Goal: Download file/media

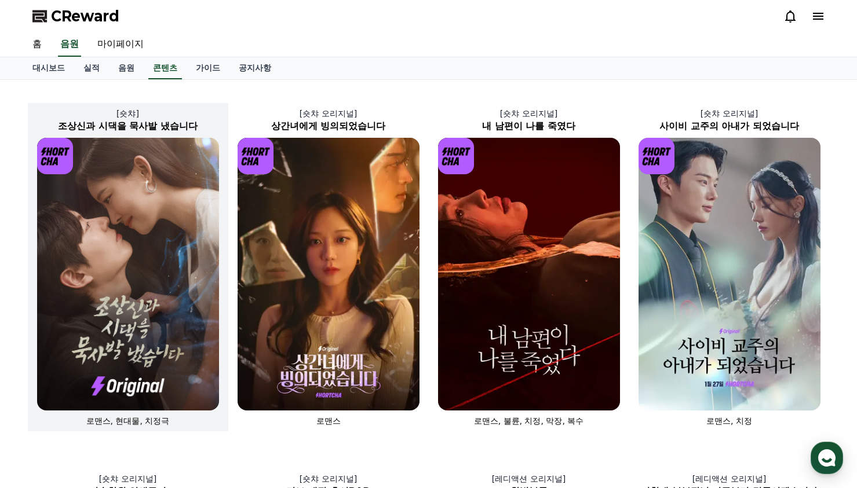
click at [125, 293] on img at bounding box center [128, 274] width 182 height 273
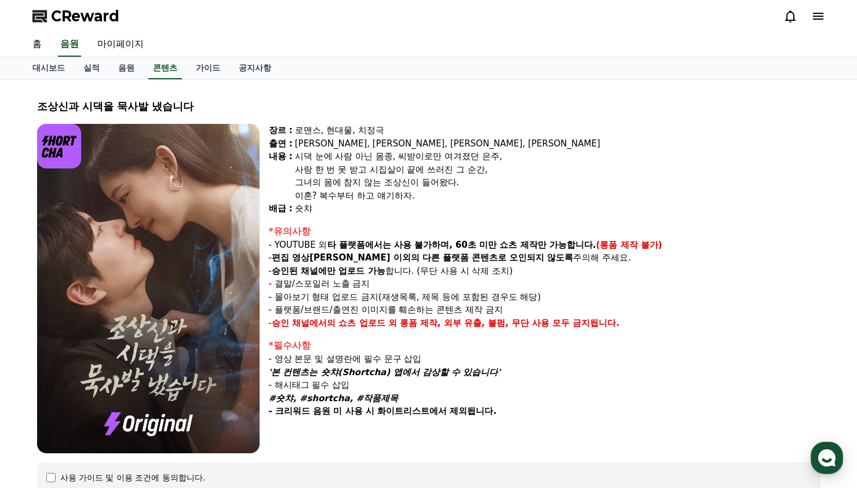
select select
click at [793, 14] on icon at bounding box center [790, 16] width 14 height 14
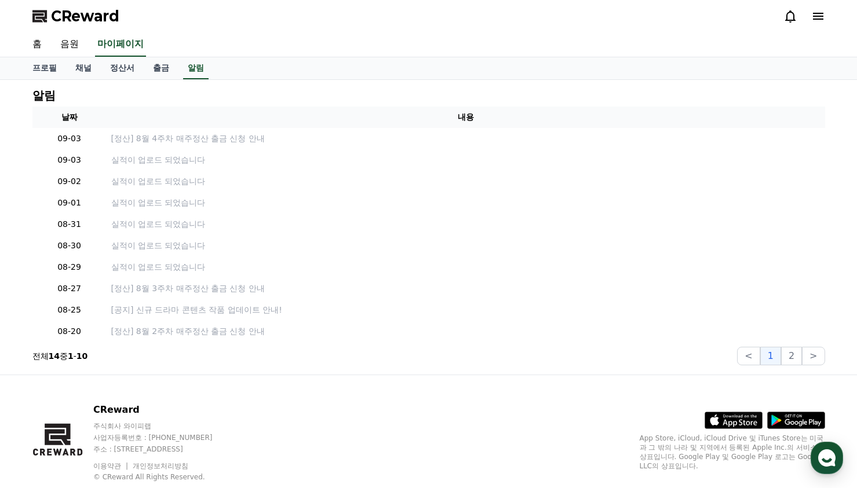
click at [64, 11] on span "CReward" at bounding box center [85, 16] width 68 height 19
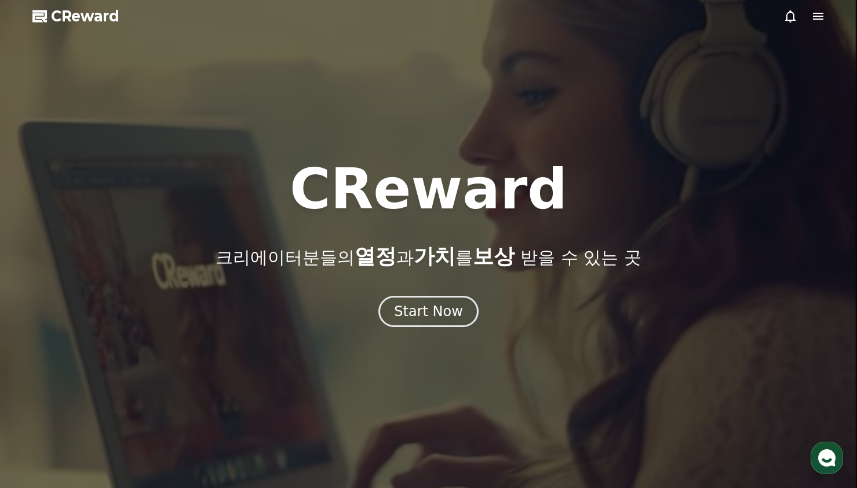
click at [790, 17] on icon at bounding box center [790, 16] width 14 height 14
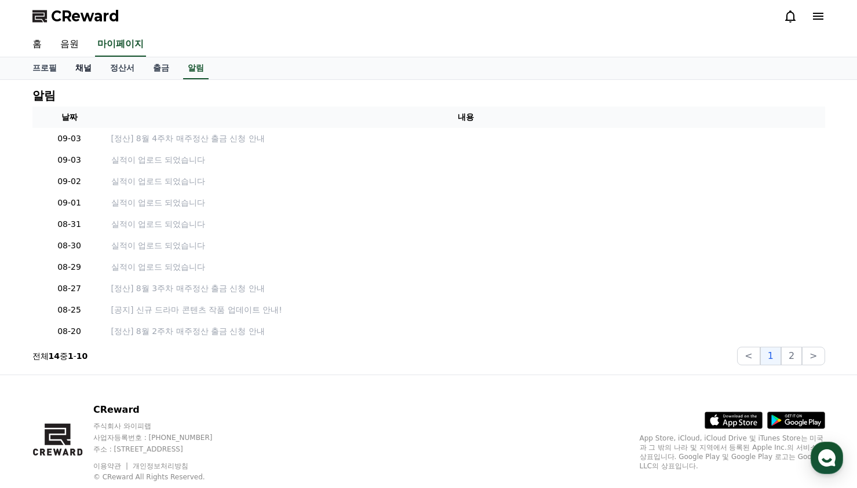
click at [74, 70] on link "채널" at bounding box center [83, 68] width 35 height 22
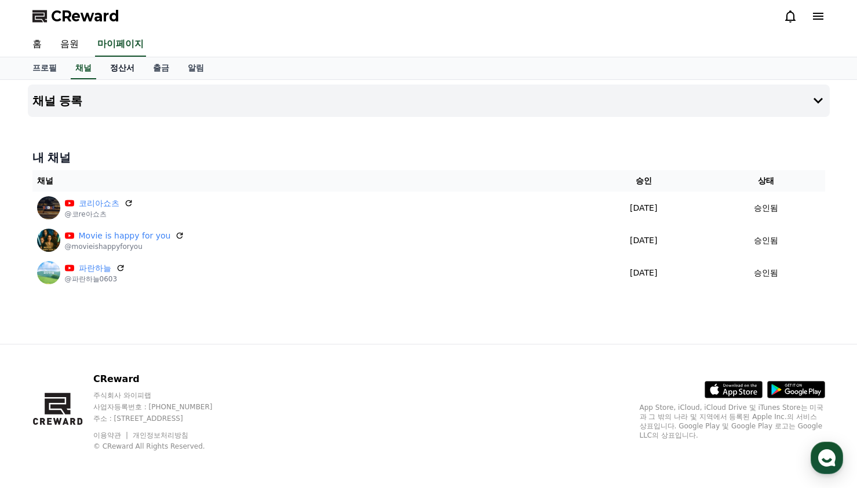
click at [107, 68] on link "정산서" at bounding box center [122, 68] width 43 height 22
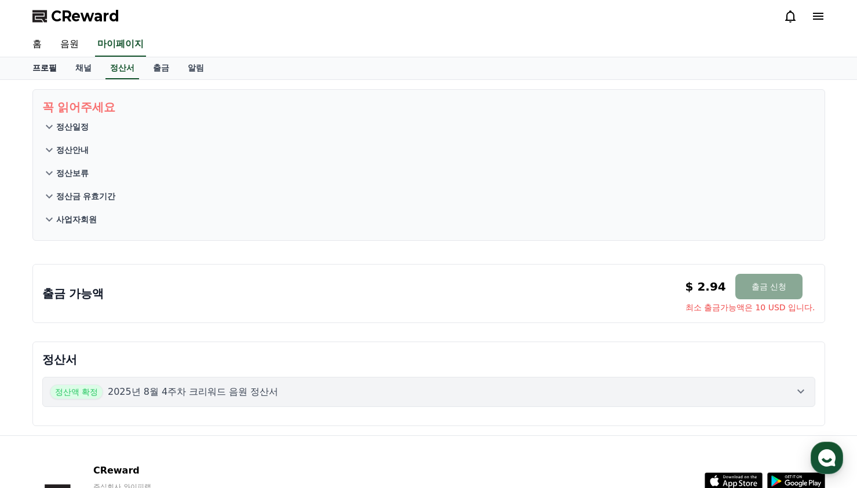
click at [50, 72] on link "프로필" at bounding box center [44, 68] width 43 height 22
select select "**********"
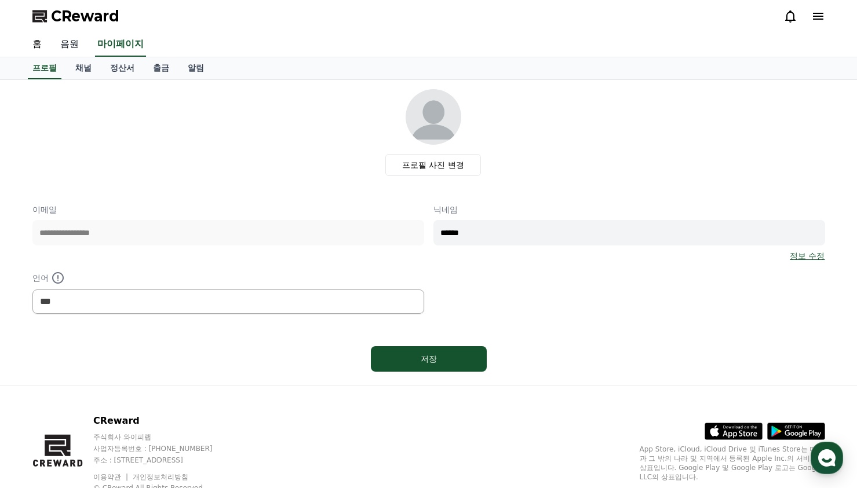
click at [75, 45] on link "음원" at bounding box center [69, 44] width 37 height 24
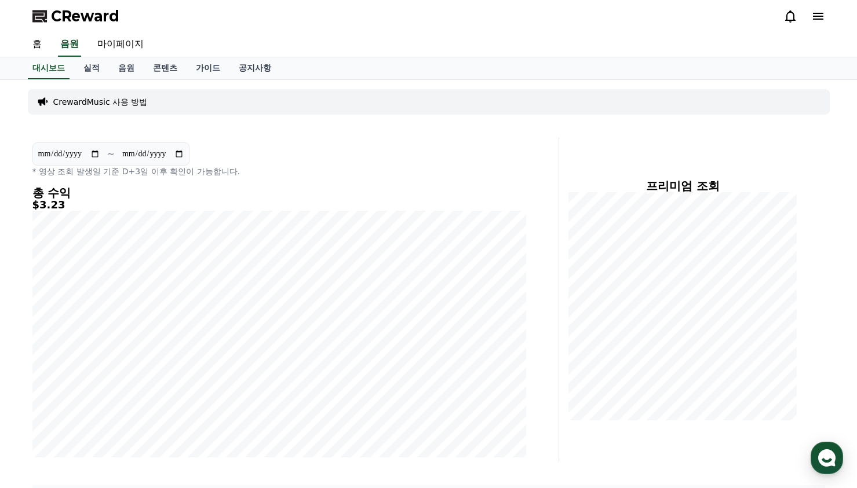
click at [184, 151] on input "**********" at bounding box center [153, 154] width 63 height 13
click at [781, 16] on div "CReward" at bounding box center [428, 16] width 811 height 32
click at [786, 16] on icon at bounding box center [790, 16] width 10 height 12
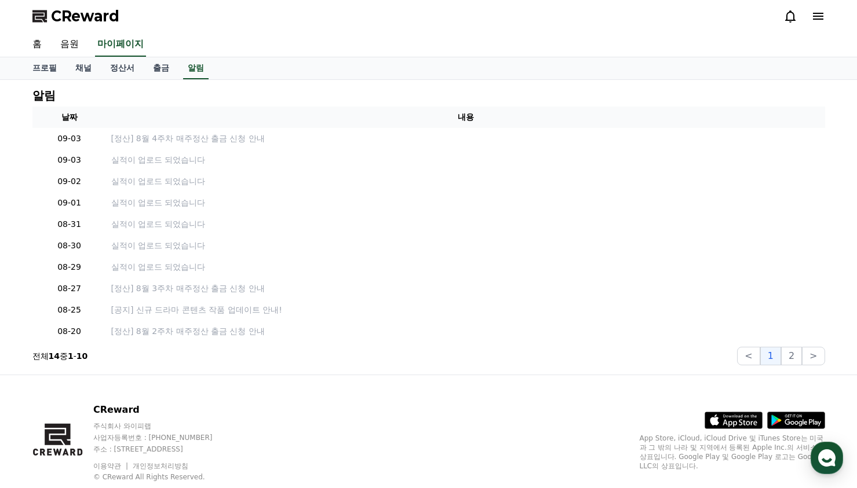
click at [811, 17] on div at bounding box center [804, 16] width 42 height 14
click at [818, 17] on icon at bounding box center [818, 16] width 10 height 7
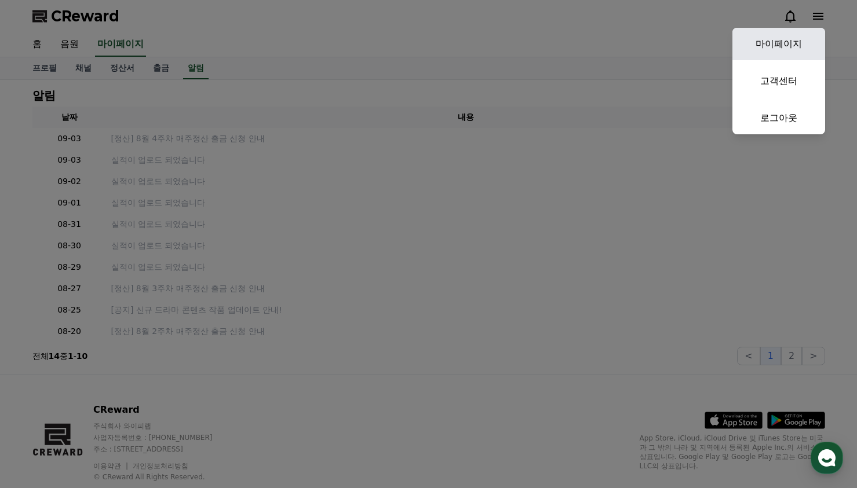
click at [785, 37] on link "마이페이지" at bounding box center [778, 44] width 93 height 32
select select "**********"
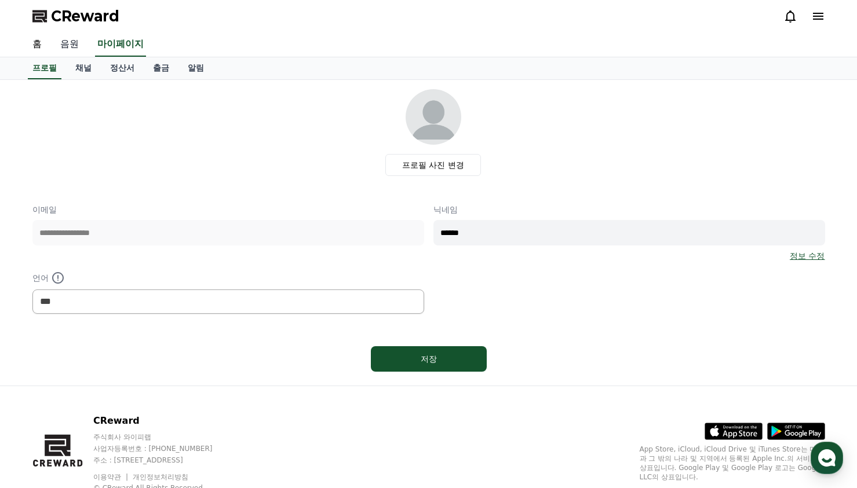
click at [65, 43] on link "음원" at bounding box center [69, 44] width 37 height 24
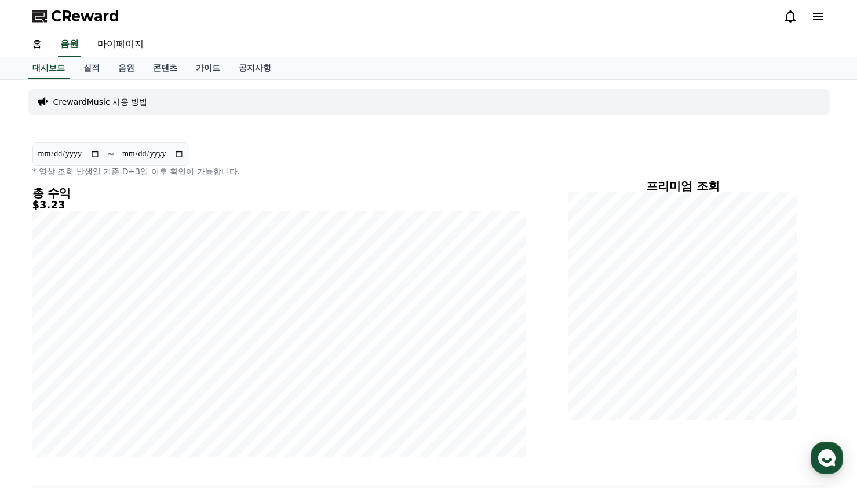
click at [184, 155] on input "**********" at bounding box center [153, 154] width 63 height 13
click at [280, 102] on div "CrewardMusic 사용 방법" at bounding box center [429, 101] width 802 height 25
click at [100, 150] on input "**********" at bounding box center [69, 154] width 63 height 13
click at [100, 155] on input "**********" at bounding box center [69, 154] width 63 height 13
type input "**********"
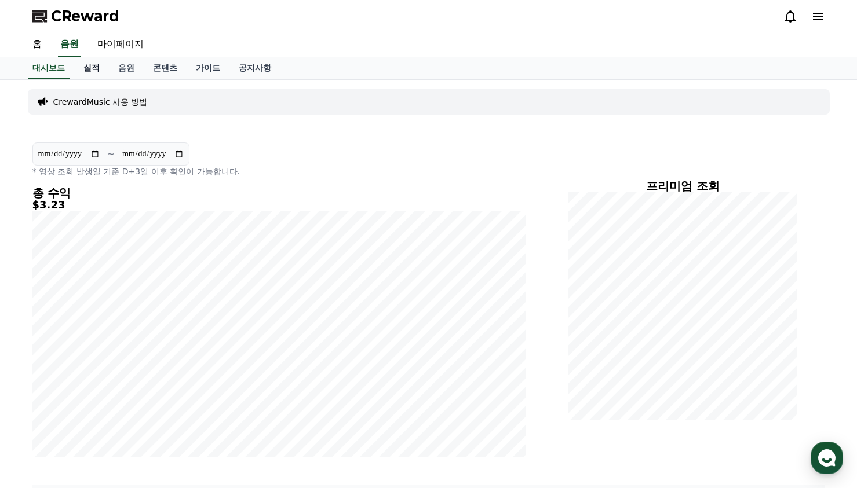
click at [101, 71] on link "실적" at bounding box center [91, 68] width 35 height 22
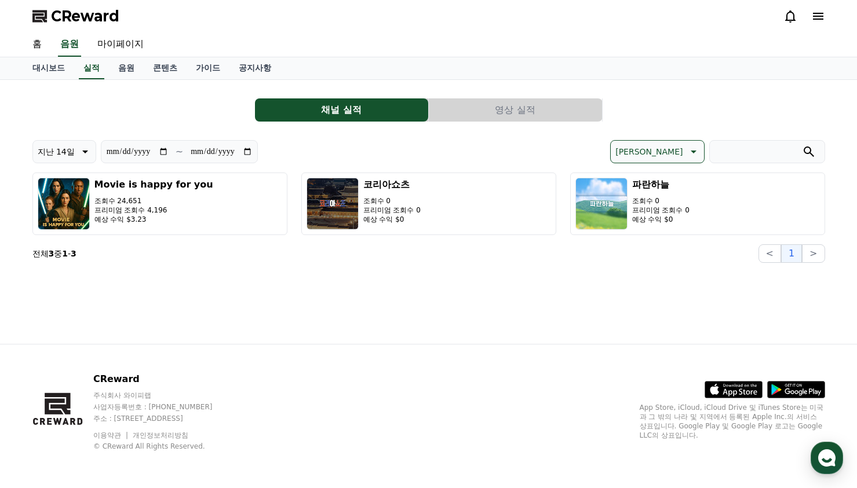
click at [510, 103] on button "영상 실적" at bounding box center [515, 110] width 173 height 23
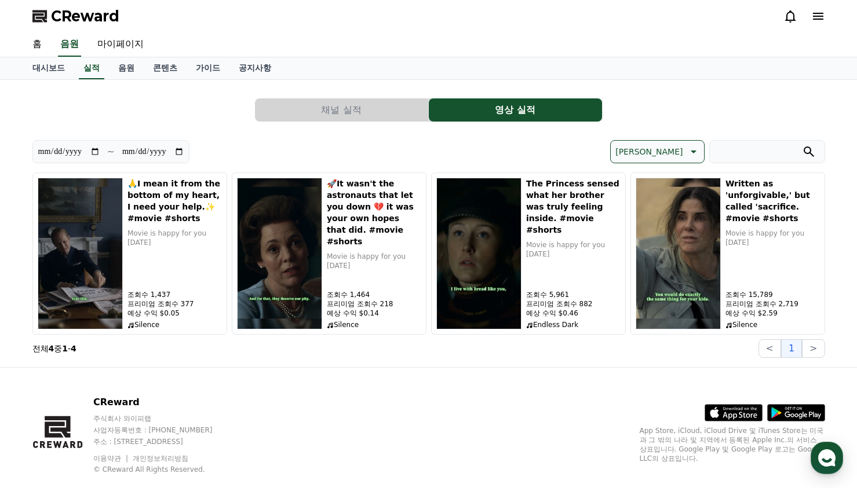
click at [352, 103] on button "채널 실적" at bounding box center [341, 110] width 173 height 23
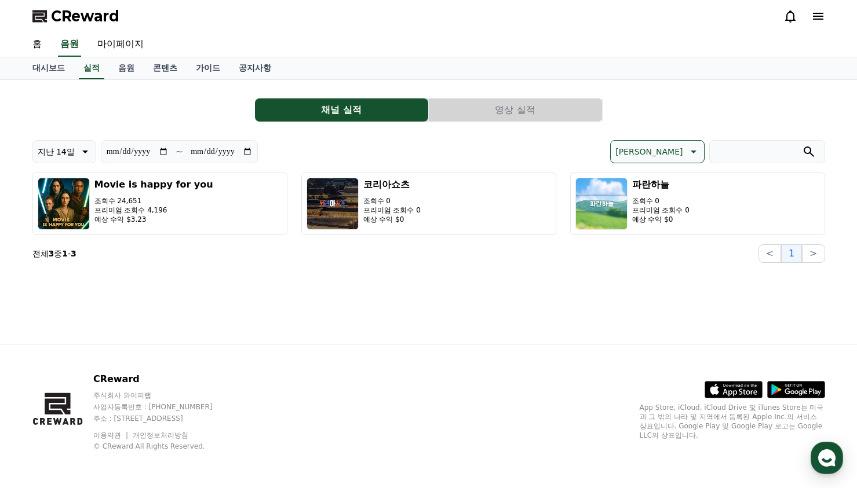
click at [493, 282] on div "**********" at bounding box center [428, 212] width 811 height 264
click at [31, 48] on link "홈" at bounding box center [37, 44] width 28 height 24
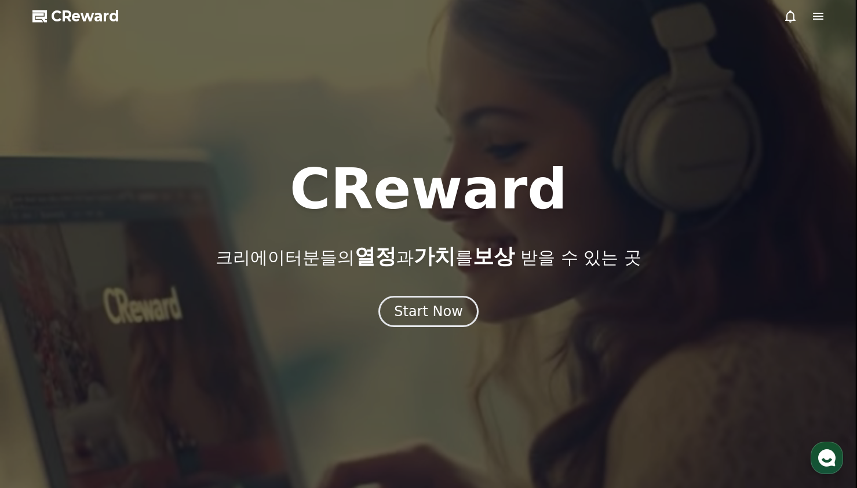
click at [67, 27] on div at bounding box center [428, 244] width 857 height 488
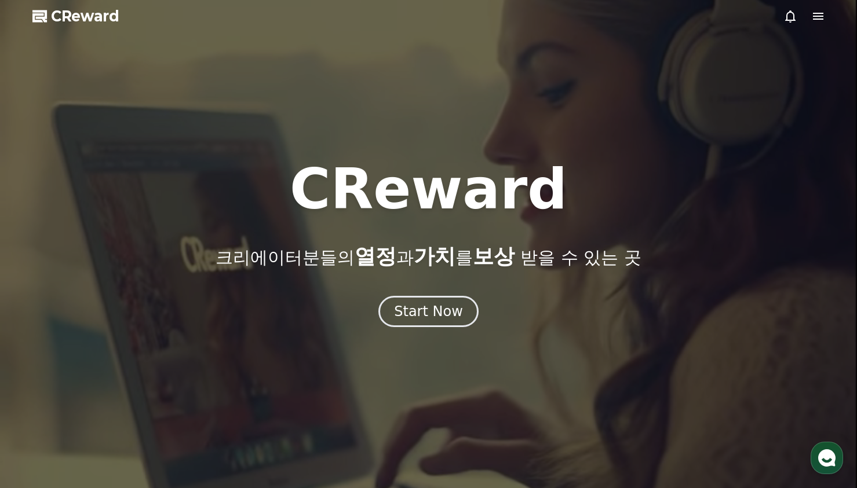
click at [78, 17] on span "CReward" at bounding box center [85, 16] width 68 height 19
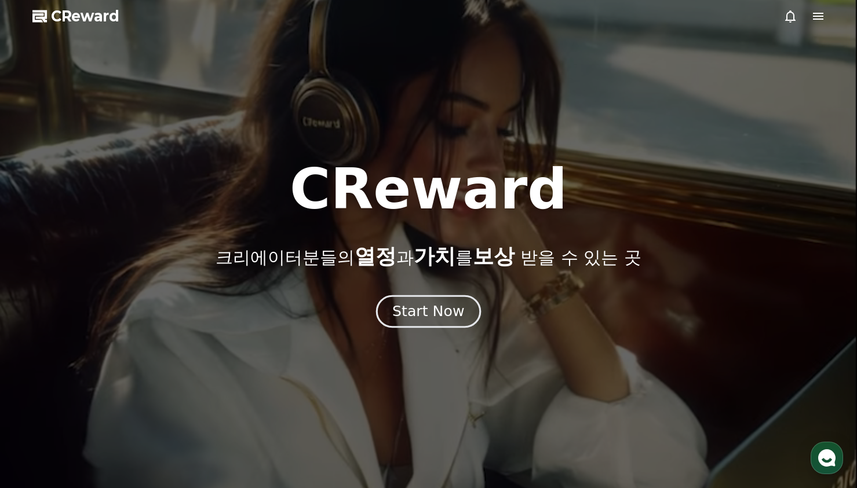
click at [442, 313] on div "Start Now" at bounding box center [428, 312] width 72 height 20
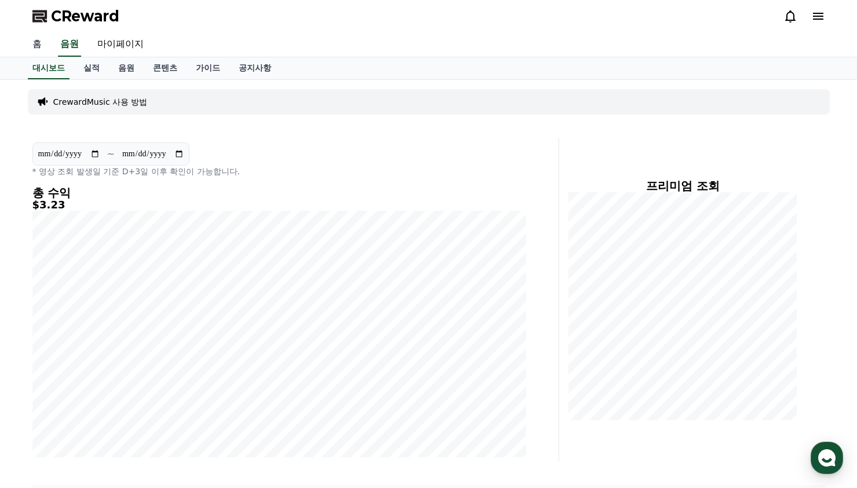
click at [37, 38] on link "홈" at bounding box center [37, 44] width 28 height 24
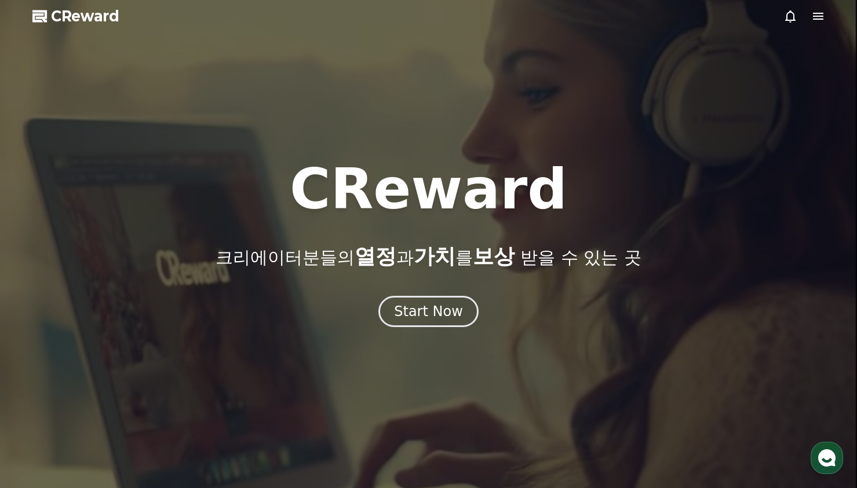
click at [834, 6] on div at bounding box center [428, 244] width 857 height 488
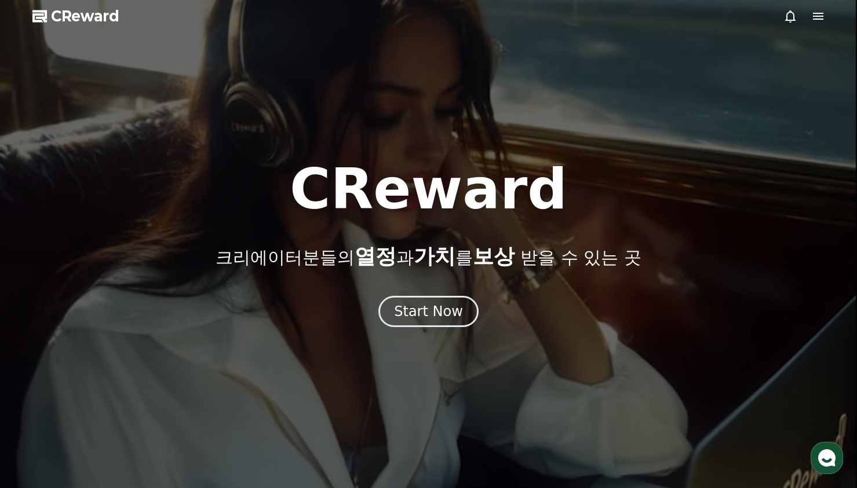
click at [829, 14] on div at bounding box center [428, 244] width 857 height 488
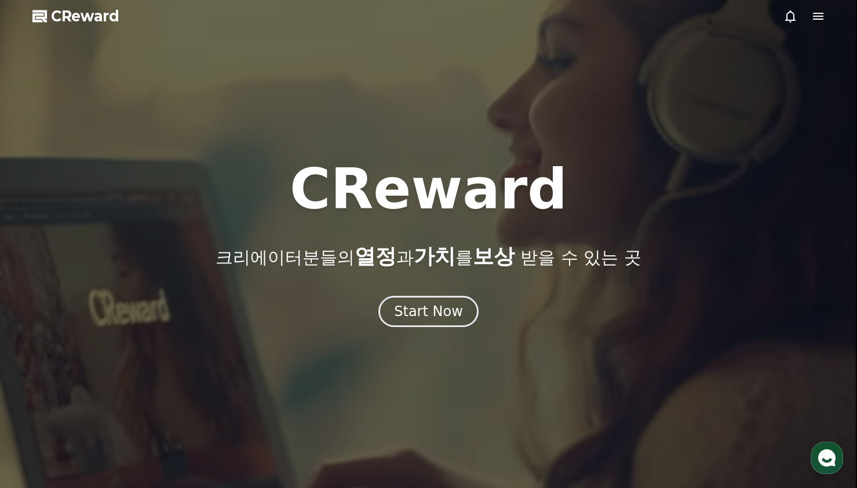
click at [814, 19] on icon at bounding box center [818, 16] width 10 height 7
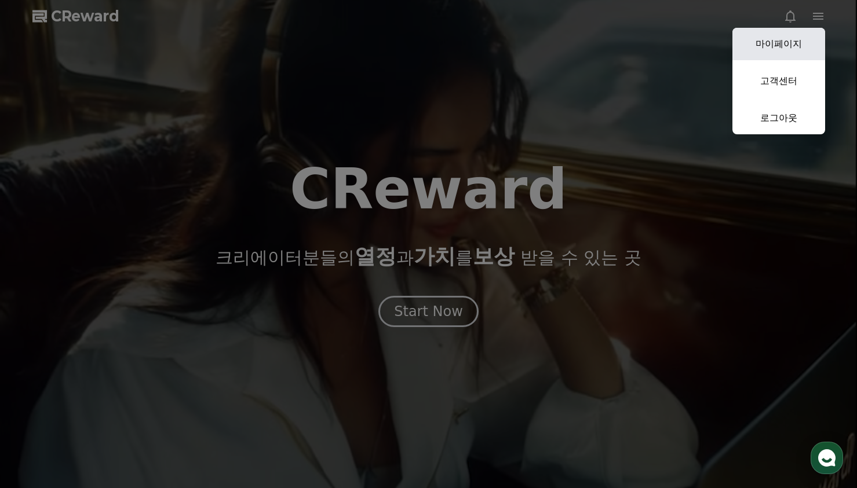
click at [789, 41] on link "마이페이지" at bounding box center [778, 44] width 93 height 32
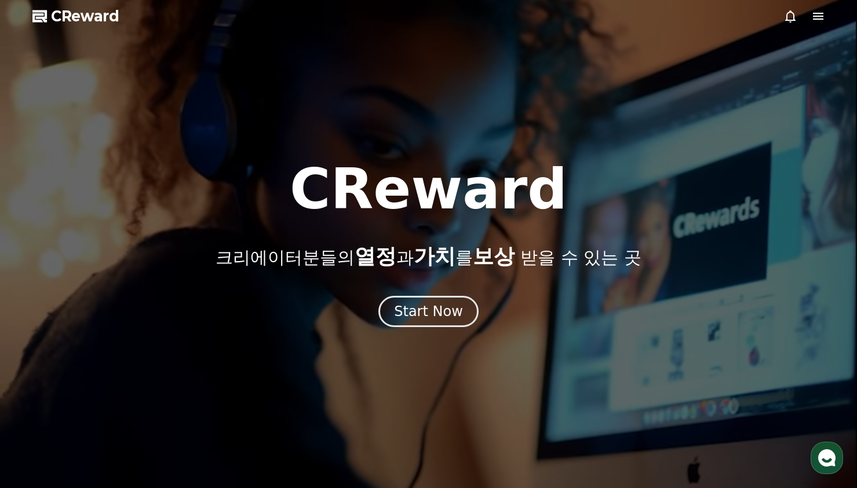
select select "**********"
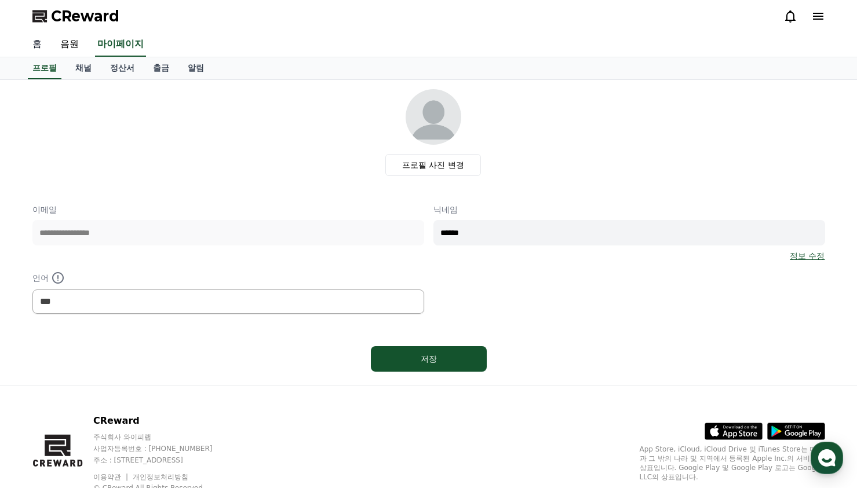
click at [33, 48] on link "홈" at bounding box center [37, 44] width 28 height 24
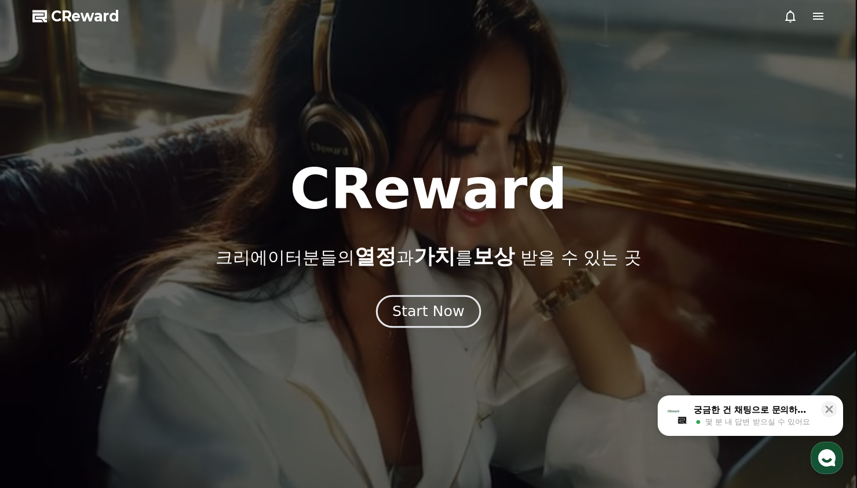
click at [414, 310] on div "Start Now" at bounding box center [428, 312] width 72 height 20
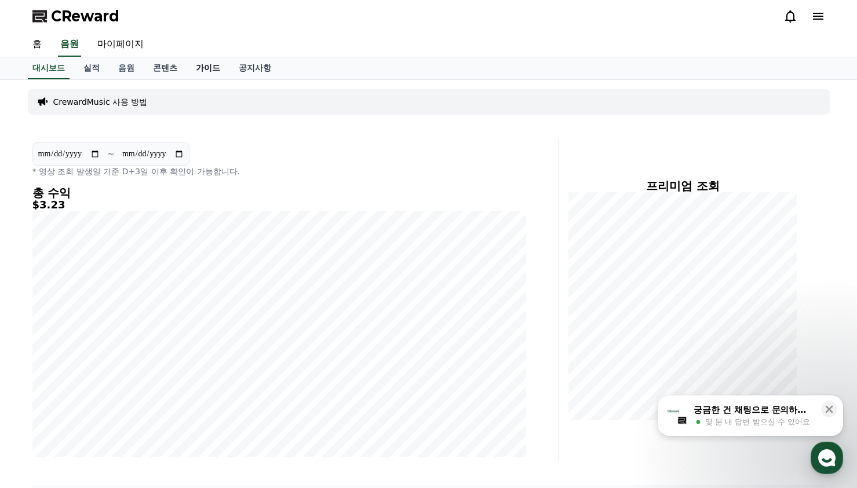
click at [212, 71] on link "가이드" at bounding box center [208, 68] width 43 height 22
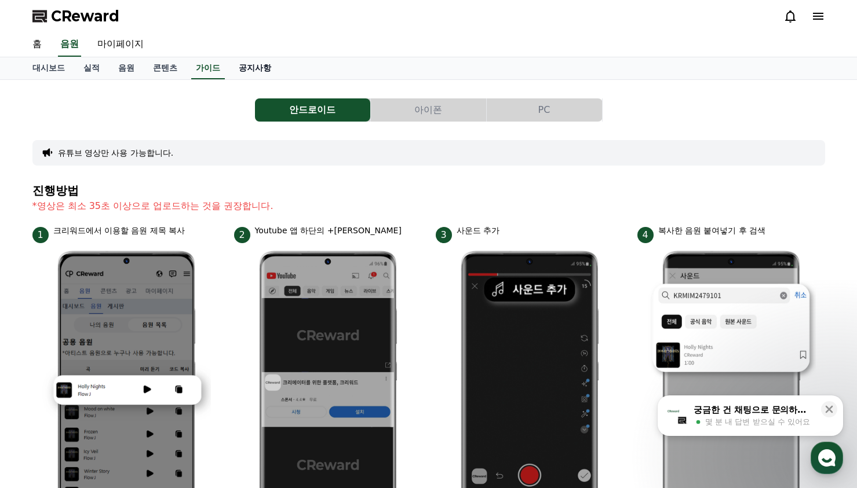
click at [244, 67] on link "공지사항" at bounding box center [254, 68] width 51 height 22
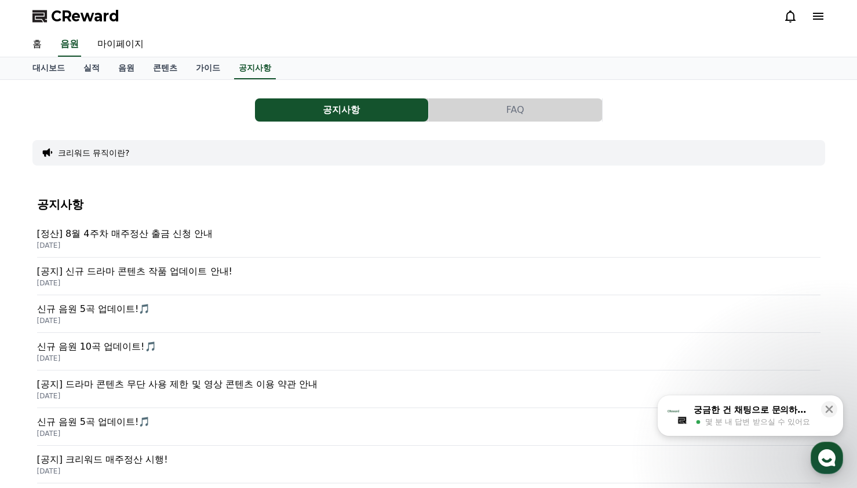
click at [159, 274] on p "[공지] 신규 드라마 콘텐츠 작품 업데이트 안내!" at bounding box center [428, 272] width 783 height 14
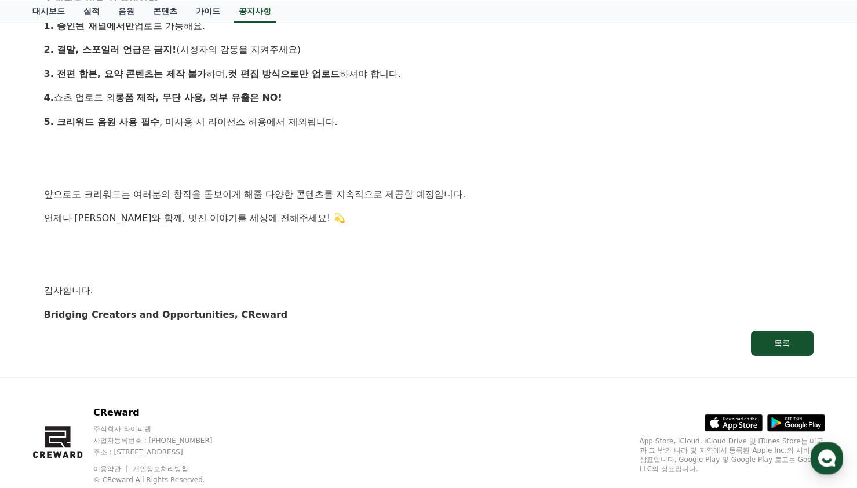
scroll to position [1168, 0]
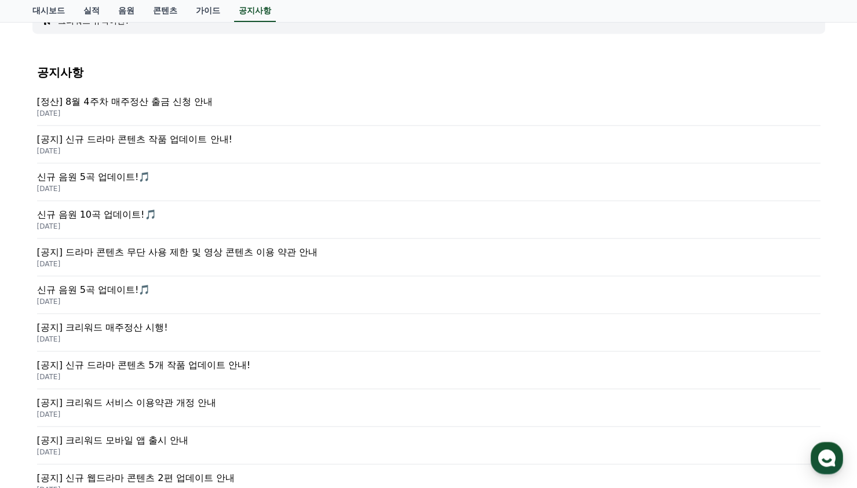
scroll to position [146, 0]
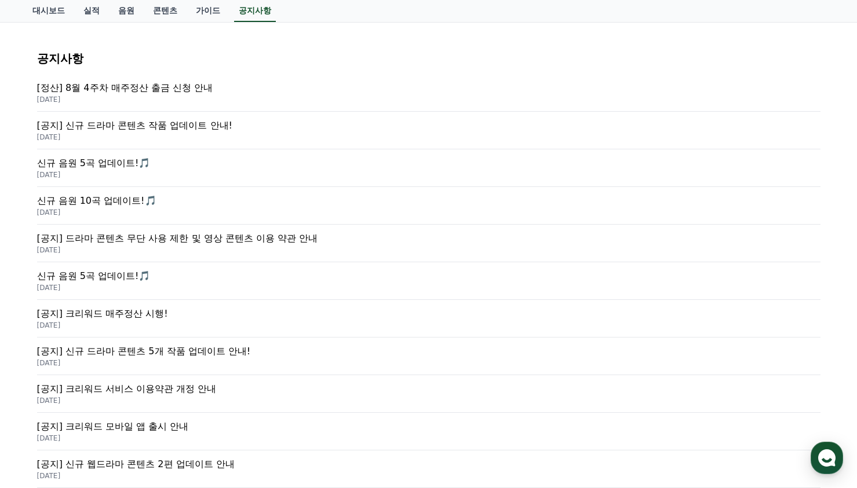
click at [129, 359] on p "2025-05-08" at bounding box center [428, 363] width 783 height 9
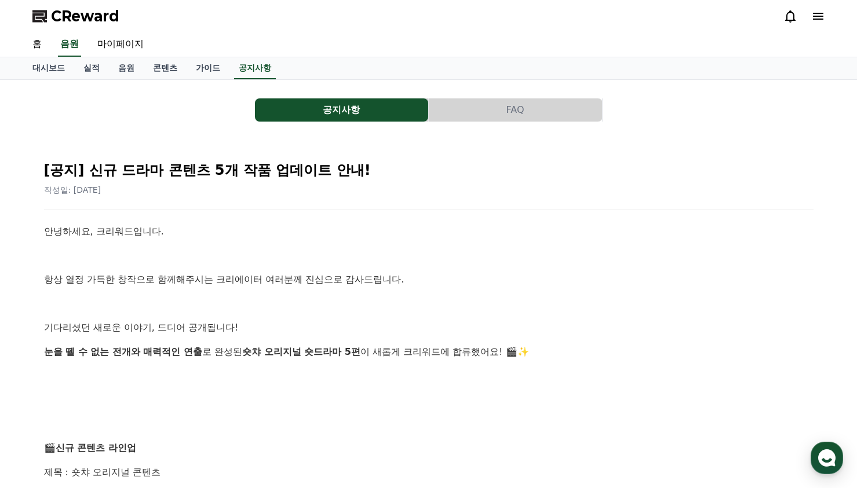
click at [547, 112] on button "FAQ" at bounding box center [515, 110] width 173 height 23
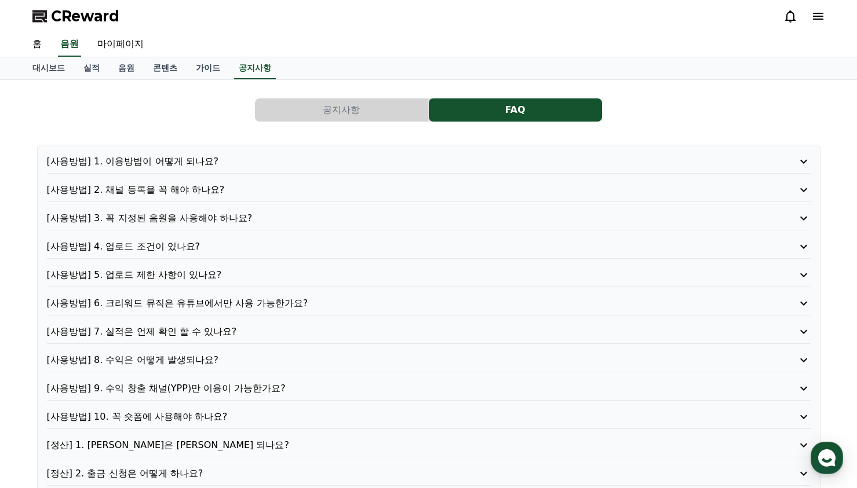
click at [247, 392] on p "[사용방법] 9. 수익 창출 채널(YPP)만 이용이 가능한가요?" at bounding box center [398, 389] width 703 height 14
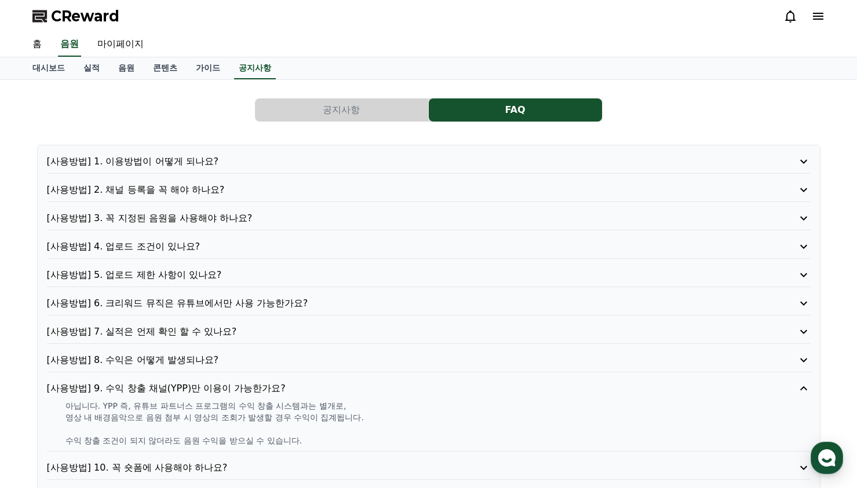
click at [180, 365] on p "[사용방법] 8. 수익은 어떻게 발생되나요?" at bounding box center [398, 360] width 703 height 14
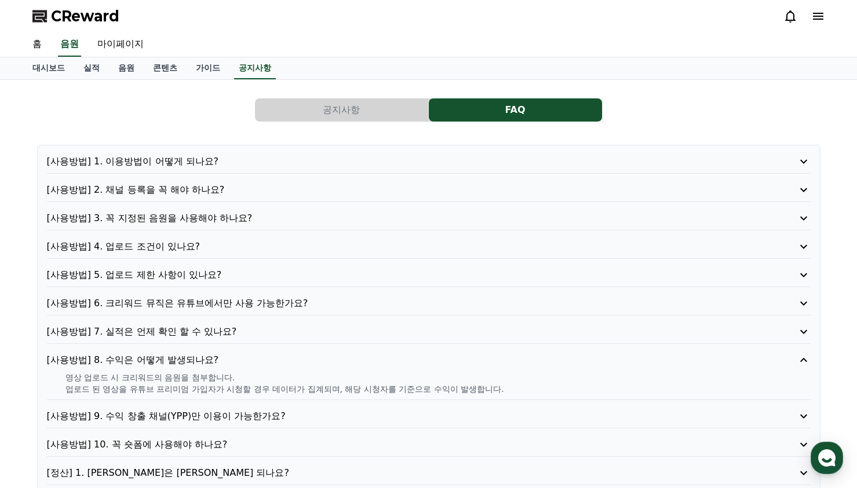
click at [172, 332] on p "[사용방법] 7. 실적은 언제 확인 할 수 있나요?" at bounding box center [398, 332] width 703 height 14
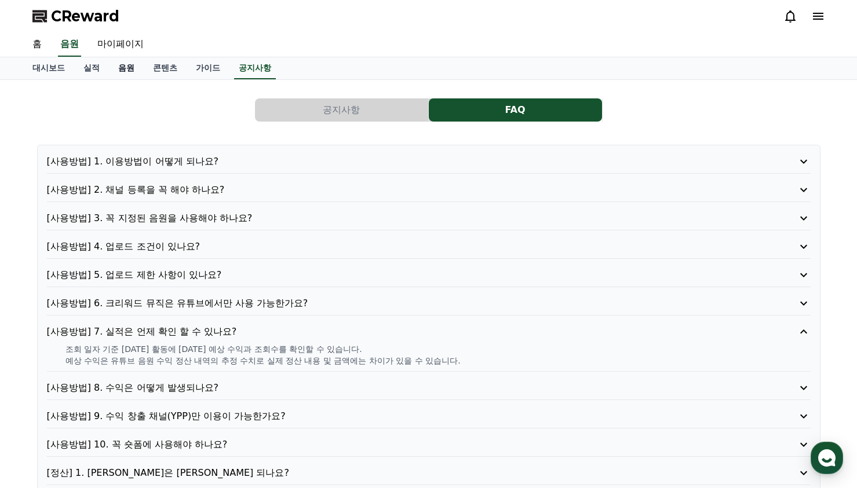
click at [131, 71] on link "음원" at bounding box center [126, 68] width 35 height 22
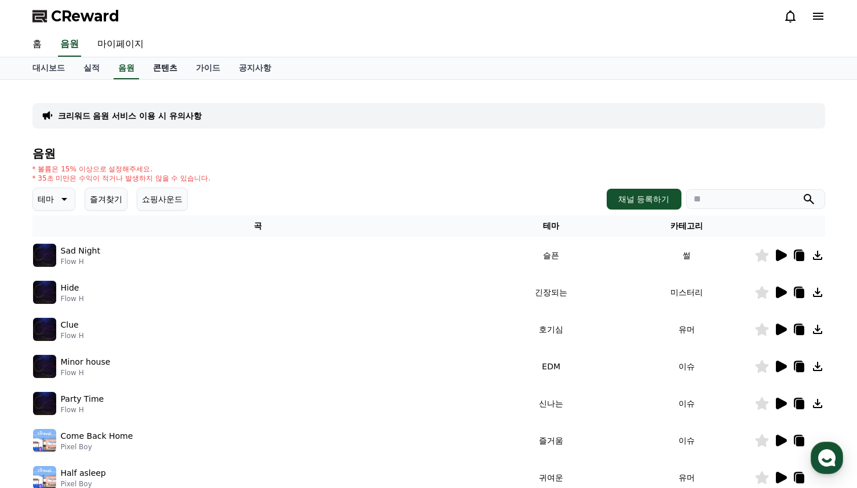
click at [156, 70] on link "콘텐츠" at bounding box center [165, 68] width 43 height 22
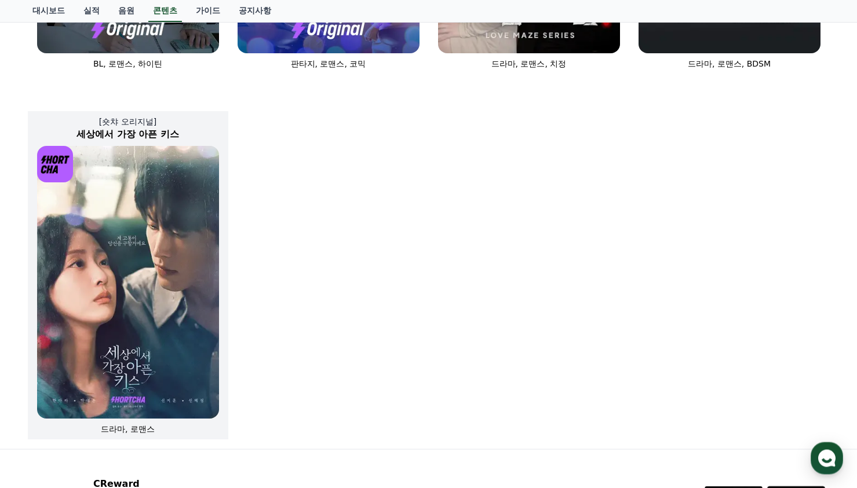
scroll to position [730, 0]
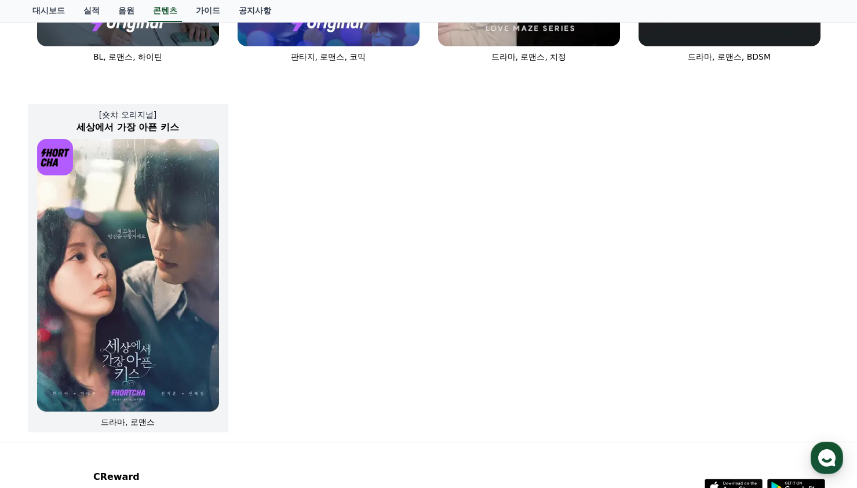
click at [167, 282] on img at bounding box center [128, 275] width 182 height 273
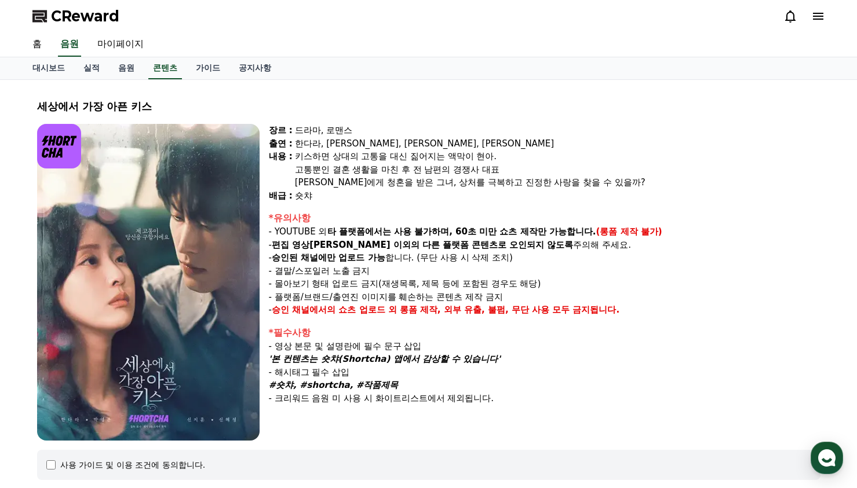
scroll to position [155, 0]
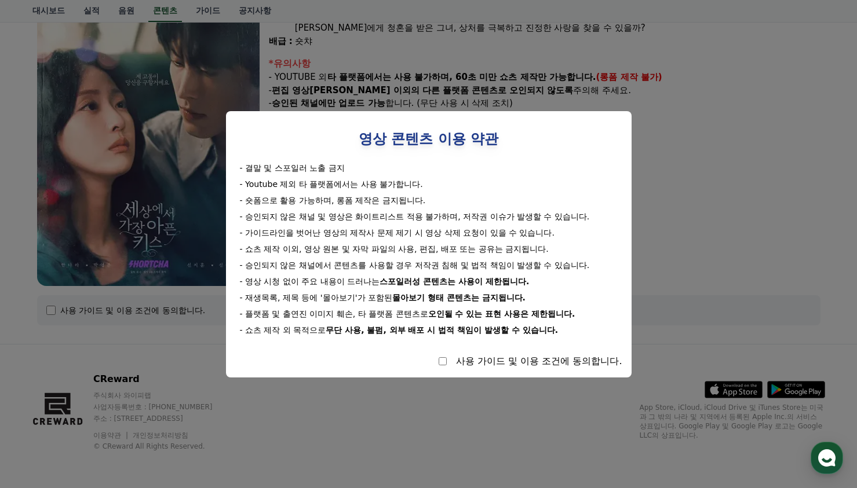
select select
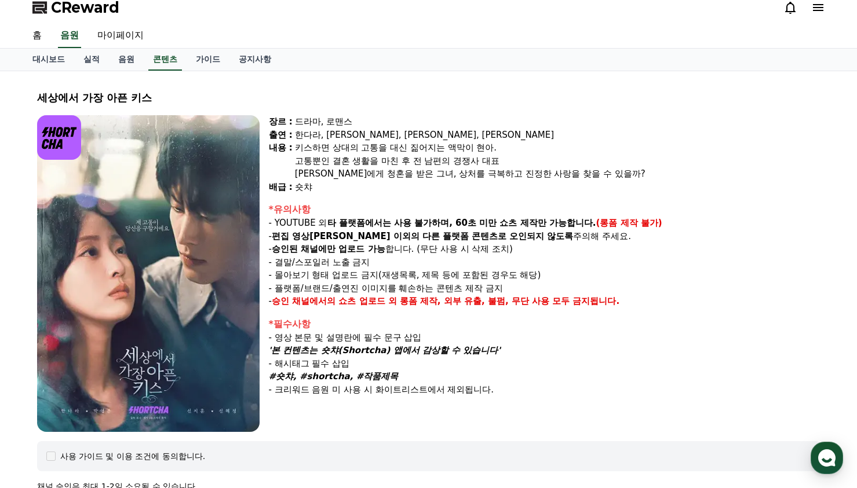
scroll to position [0, 0]
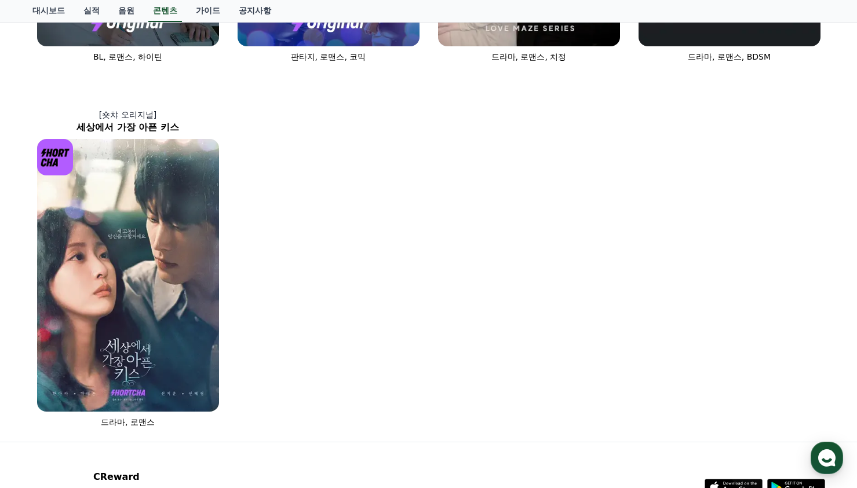
scroll to position [365, 0]
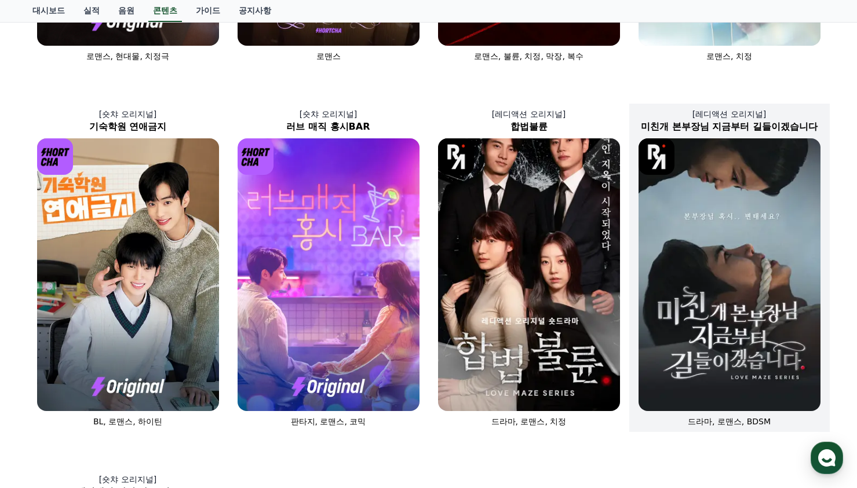
click at [756, 278] on img at bounding box center [730, 274] width 182 height 273
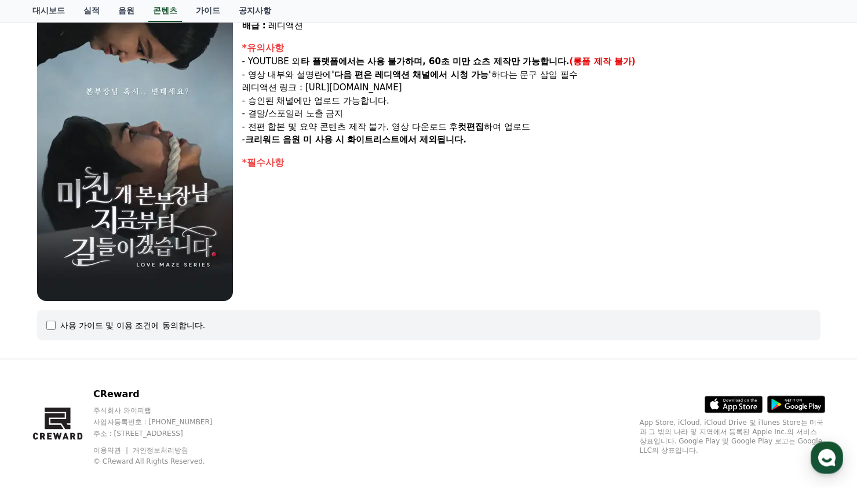
scroll to position [185, 0]
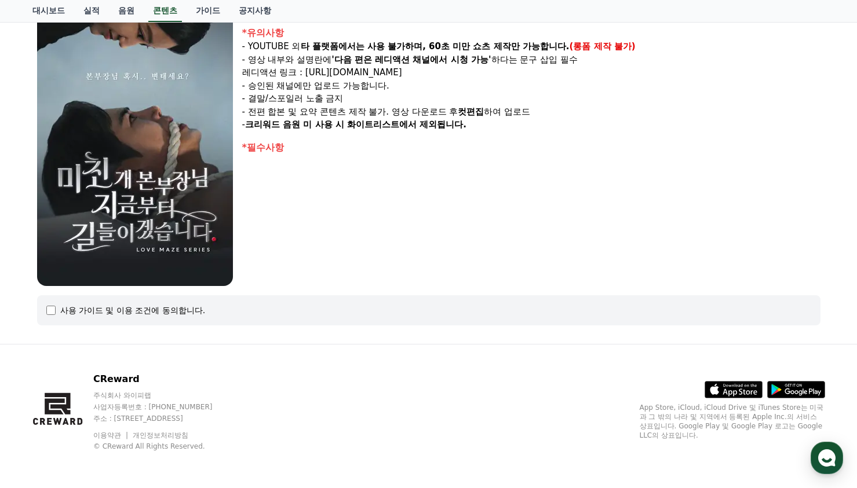
click at [126, 308] on div "사용 가이드 및 이용 조건에 동의합니다." at bounding box center [132, 311] width 145 height 12
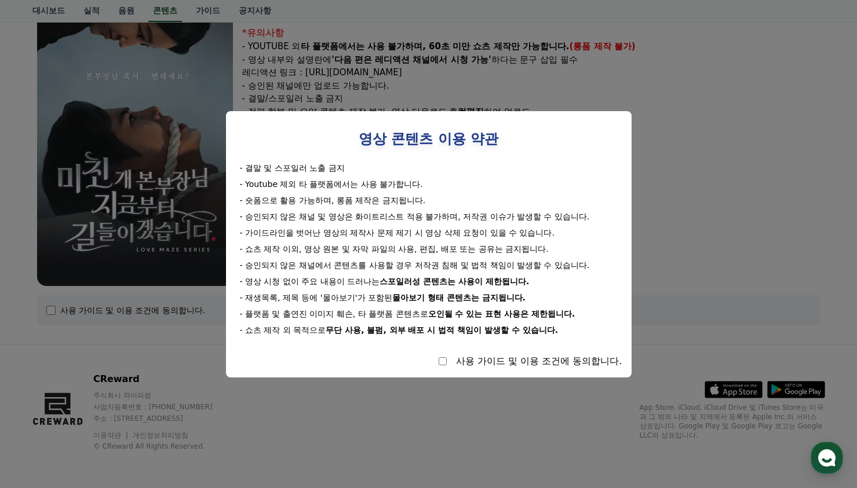
click at [436, 362] on div "사용 가이드 및 이용 조건에 동의합니다." at bounding box center [428, 362] width 387 height 14
click at [438, 362] on div "사용 가이드 및 이용 조건에 동의합니다." at bounding box center [428, 362] width 387 height 14
select select
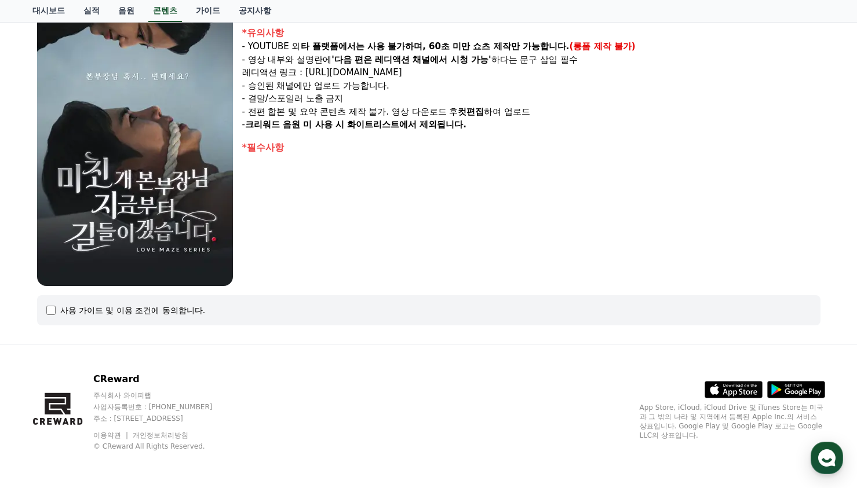
click at [440, 362] on div "CReward 주식회사 와이피랩 사업자등록번호 : 655-81-03655 주소 : 경기도 김포시 양촌읍 양곡로 495, 3층 305-비이16호…" at bounding box center [428, 417] width 811 height 144
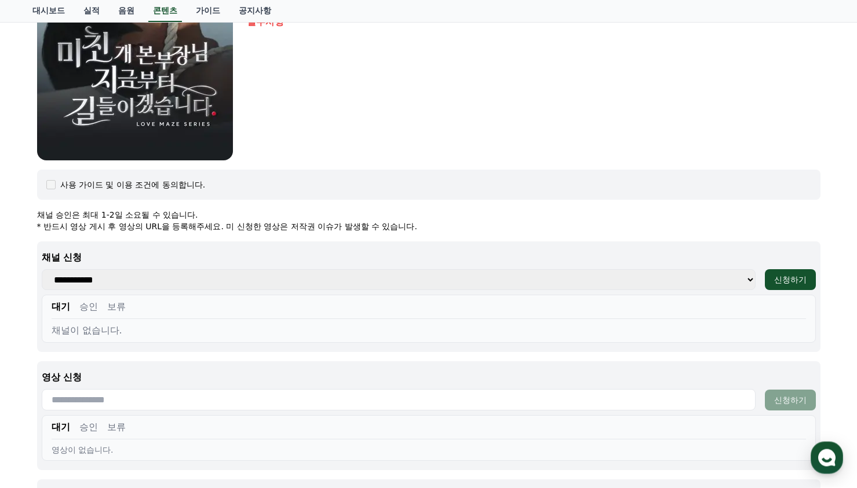
scroll to position [404, 0]
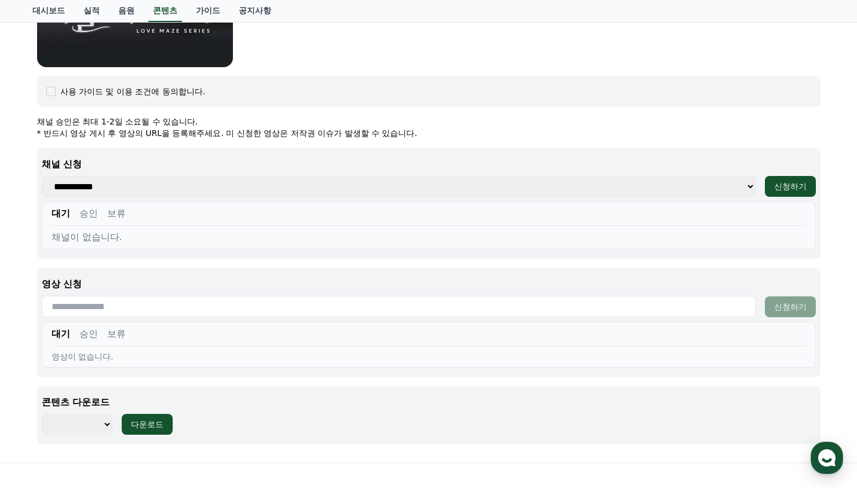
click at [42, 414] on select "******** ******** ******** ******** ******** ******** ******** ******** *******…" at bounding box center [77, 424] width 71 height 21
select select "**********"
click option "********" at bounding box center [0, 0] width 0 height 0
click at [156, 421] on div "다운로드" at bounding box center [147, 425] width 32 height 12
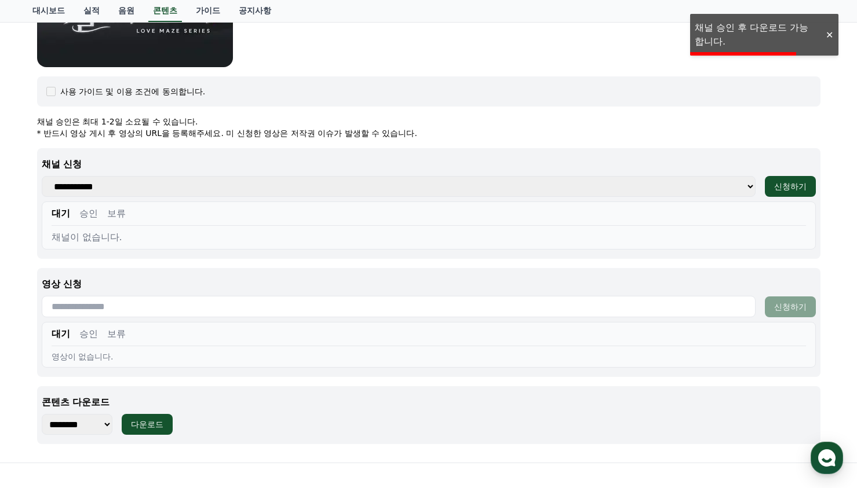
click at [829, 37] on div at bounding box center [829, 35] width 19 height 11
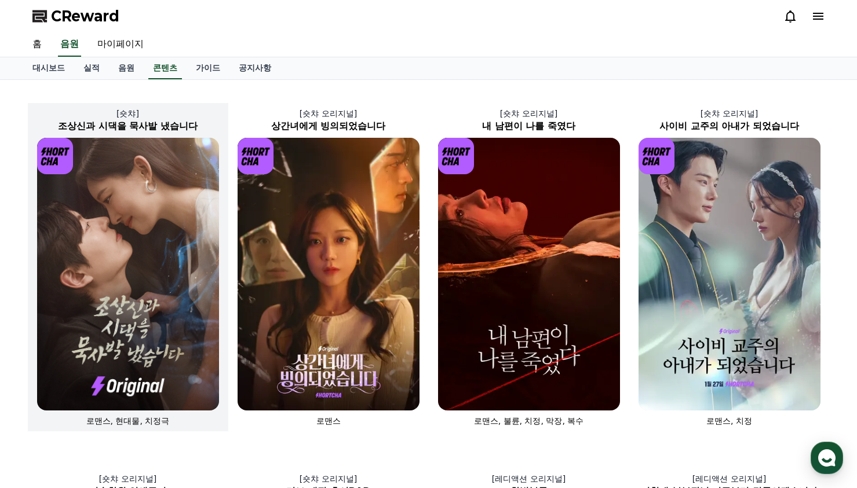
click at [188, 256] on img at bounding box center [128, 274] width 182 height 273
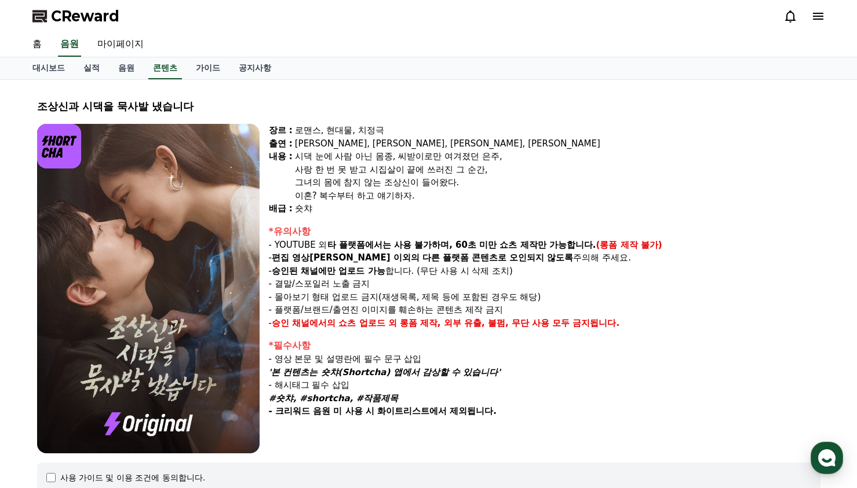
select select
